Goal: Transaction & Acquisition: Purchase product/service

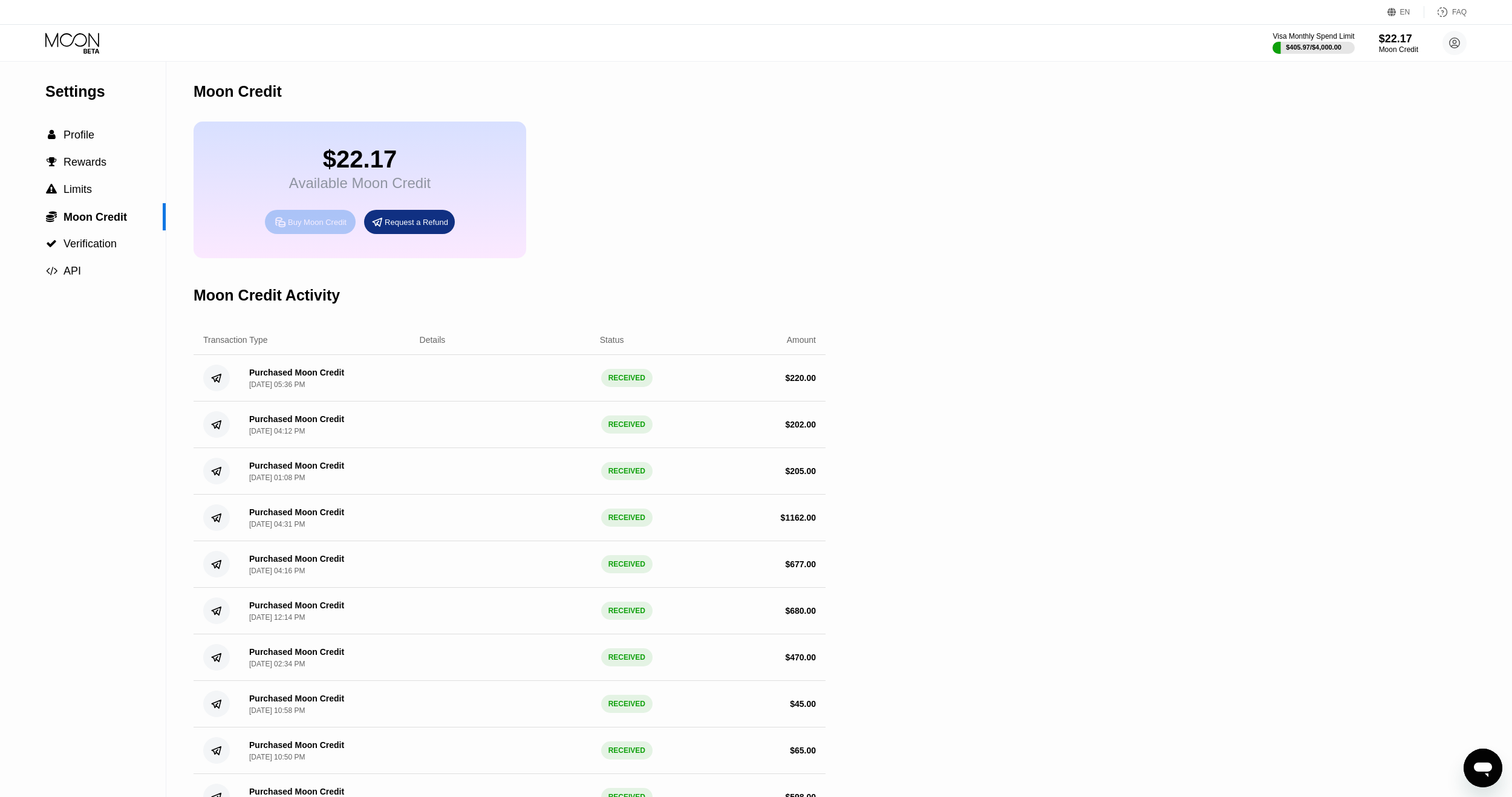
click at [306, 234] on div "Buy Moon Credit" at bounding box center [310, 222] width 91 height 24
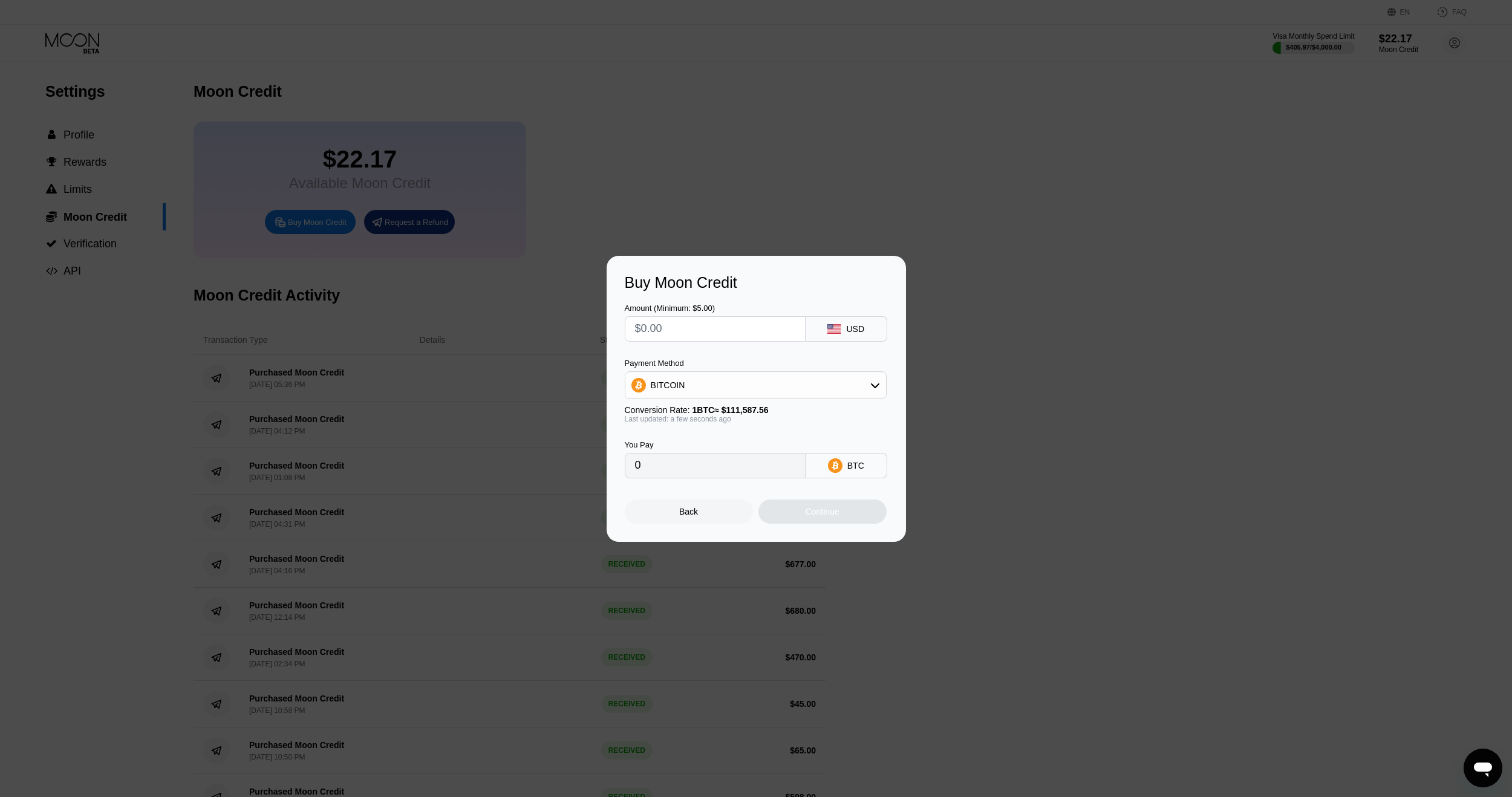
click at [690, 331] on input "text" at bounding box center [715, 329] width 161 height 24
type input "$2"
type input "0.00001793"
type input "$28"
type input "0.00025093"
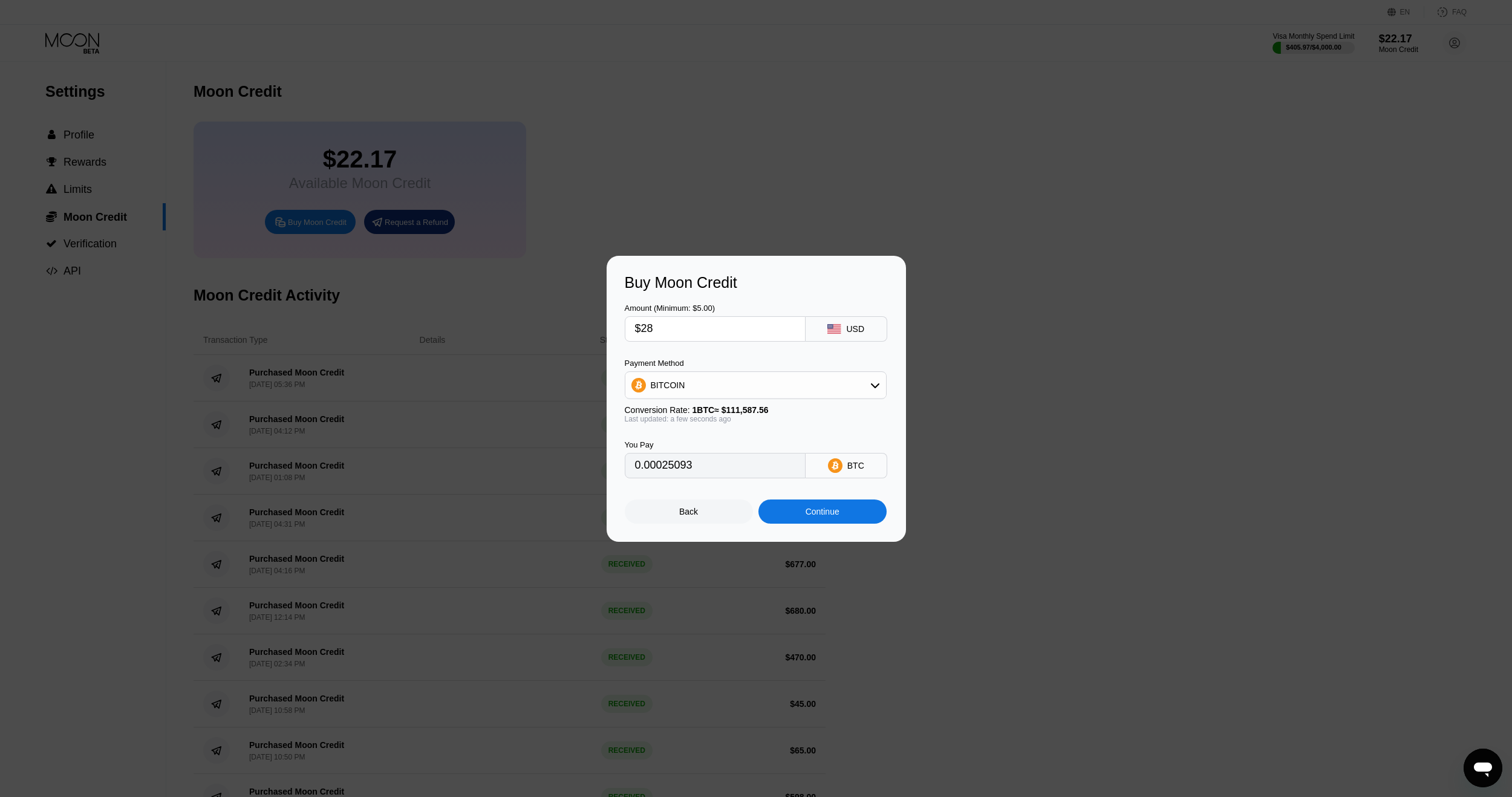
type input "$284"
type input "0.00254509"
type input "$284"
click at [814, 523] on div "Continue" at bounding box center [823, 512] width 128 height 24
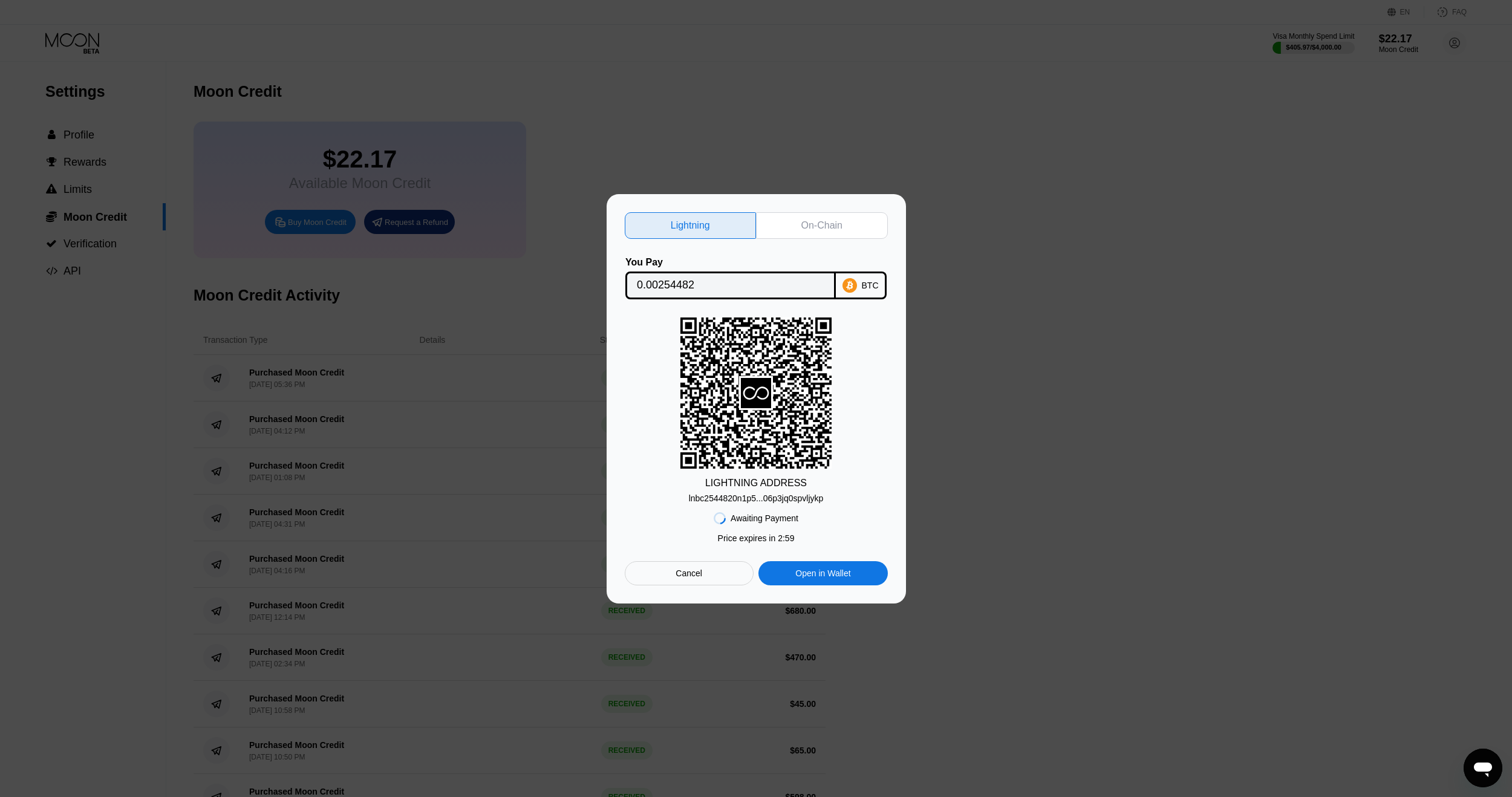
click at [815, 232] on div "On-Chain" at bounding box center [822, 225] width 131 height 27
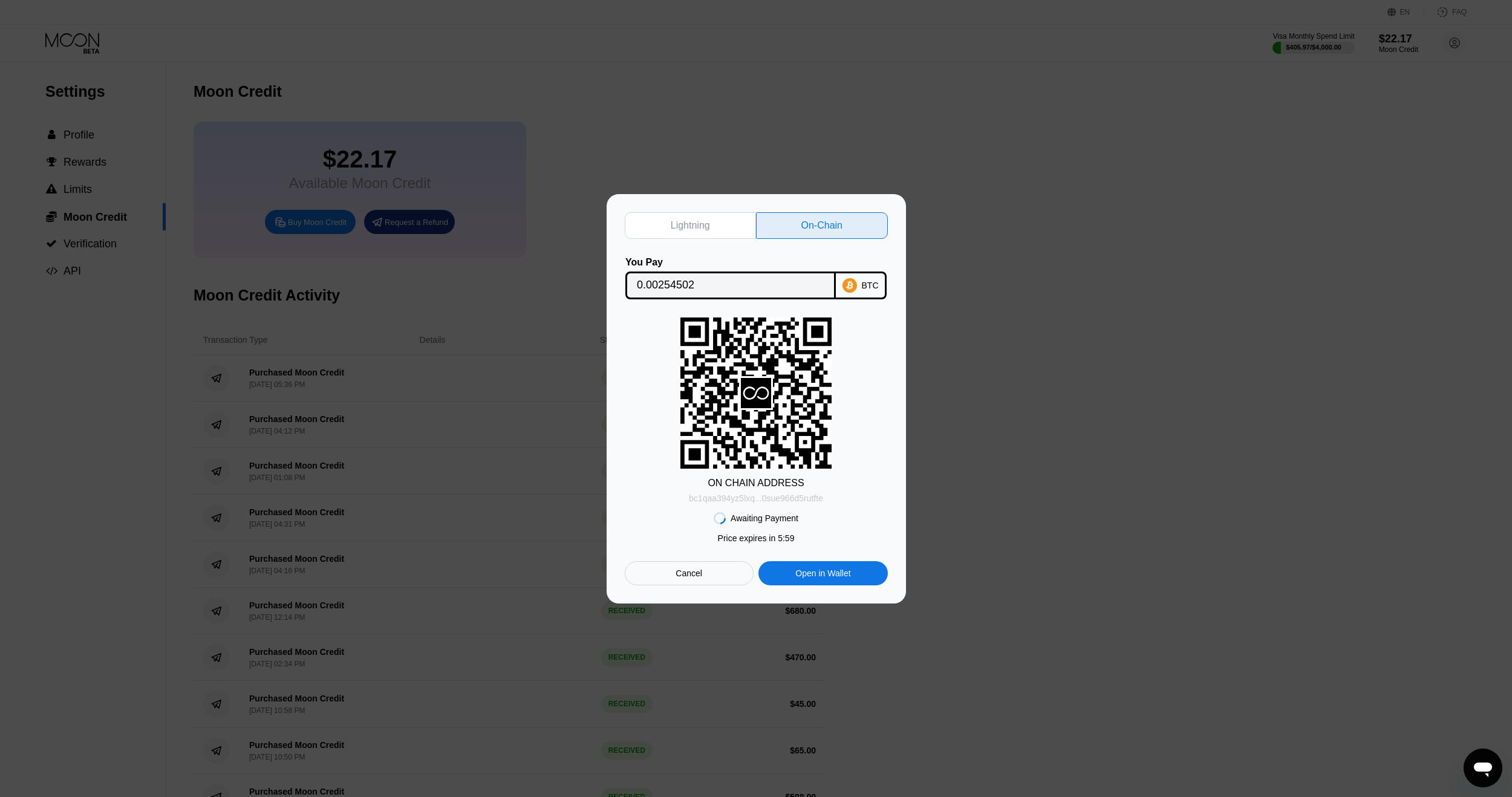
click at [769, 498] on div "bc1qaa394yz5lxq...0sue966d5rutfte" at bounding box center [756, 498] width 135 height 10
click at [1198, 210] on div "Lightning On-Chain You Pay 0.00254502 BTC ON CHAIN ADDRESS bc1qaa394yz5lxq...0s…" at bounding box center [756, 399] width 1512 height 410
click at [677, 285] on input "0.00254502" at bounding box center [730, 286] width 187 height 24
click at [1187, 120] on div at bounding box center [761, 398] width 1521 height 797
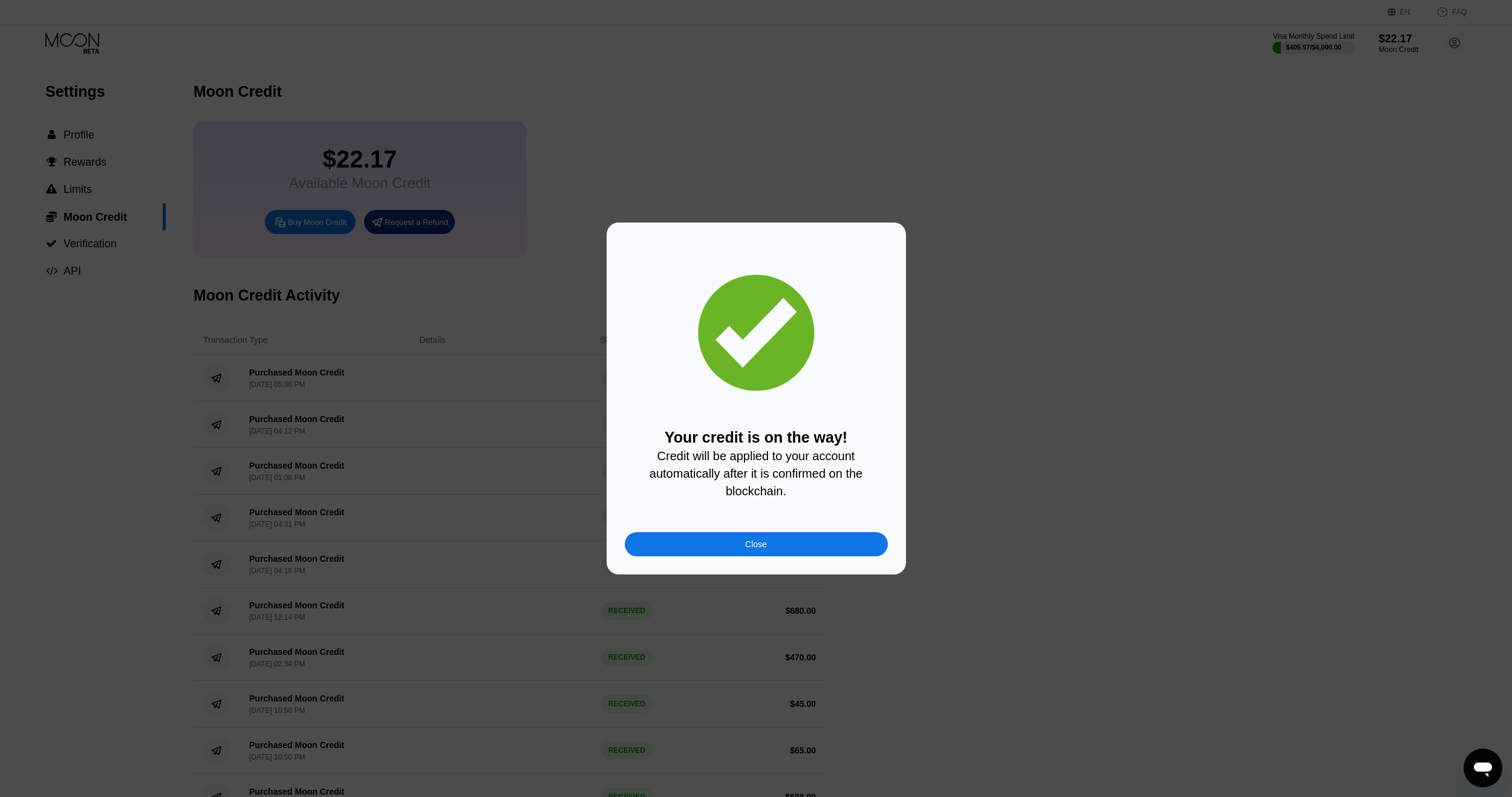
click at [801, 540] on div "Close" at bounding box center [756, 544] width 263 height 24
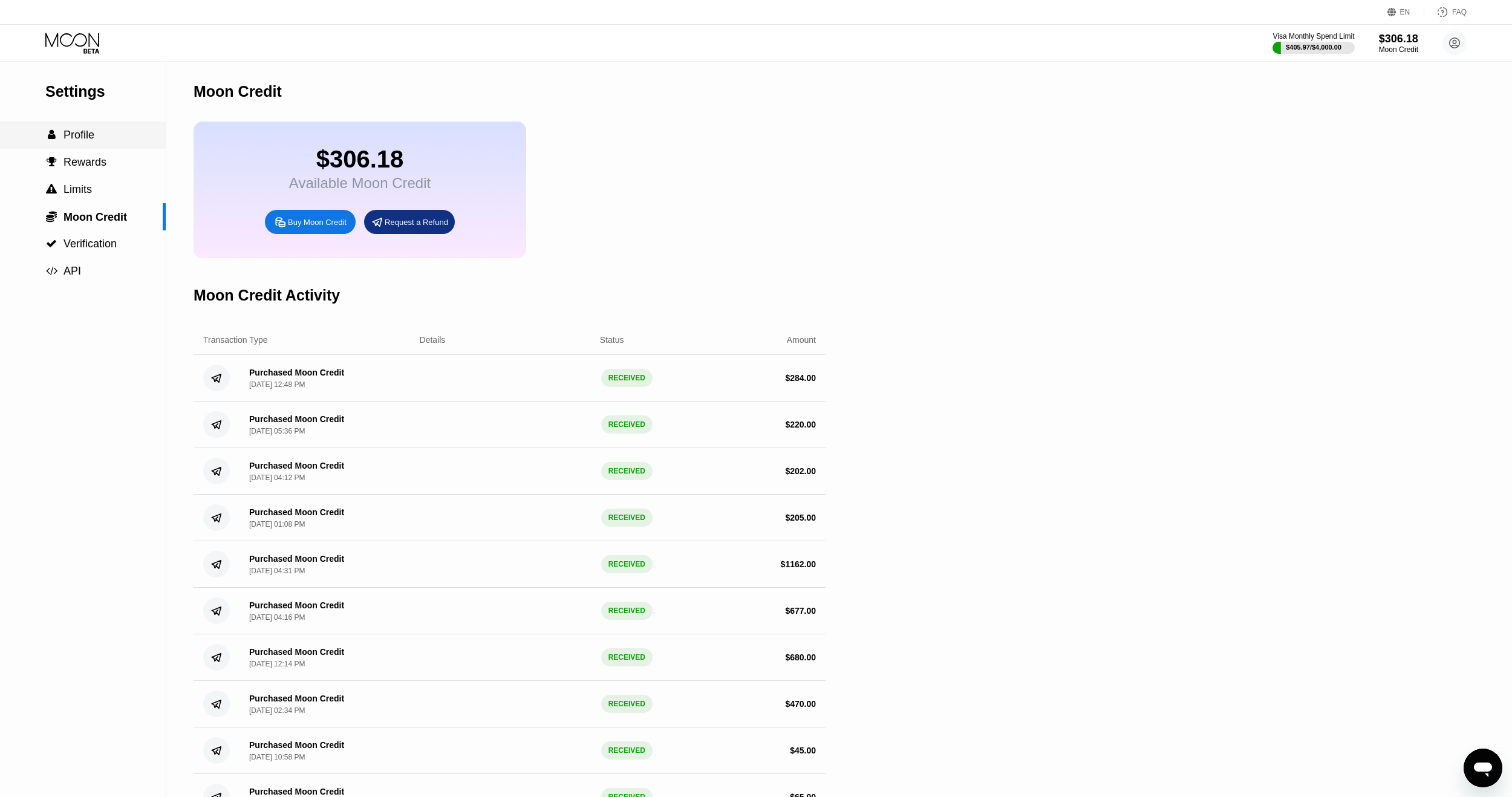
click at [89, 137] on span "Profile" at bounding box center [79, 135] width 31 height 12
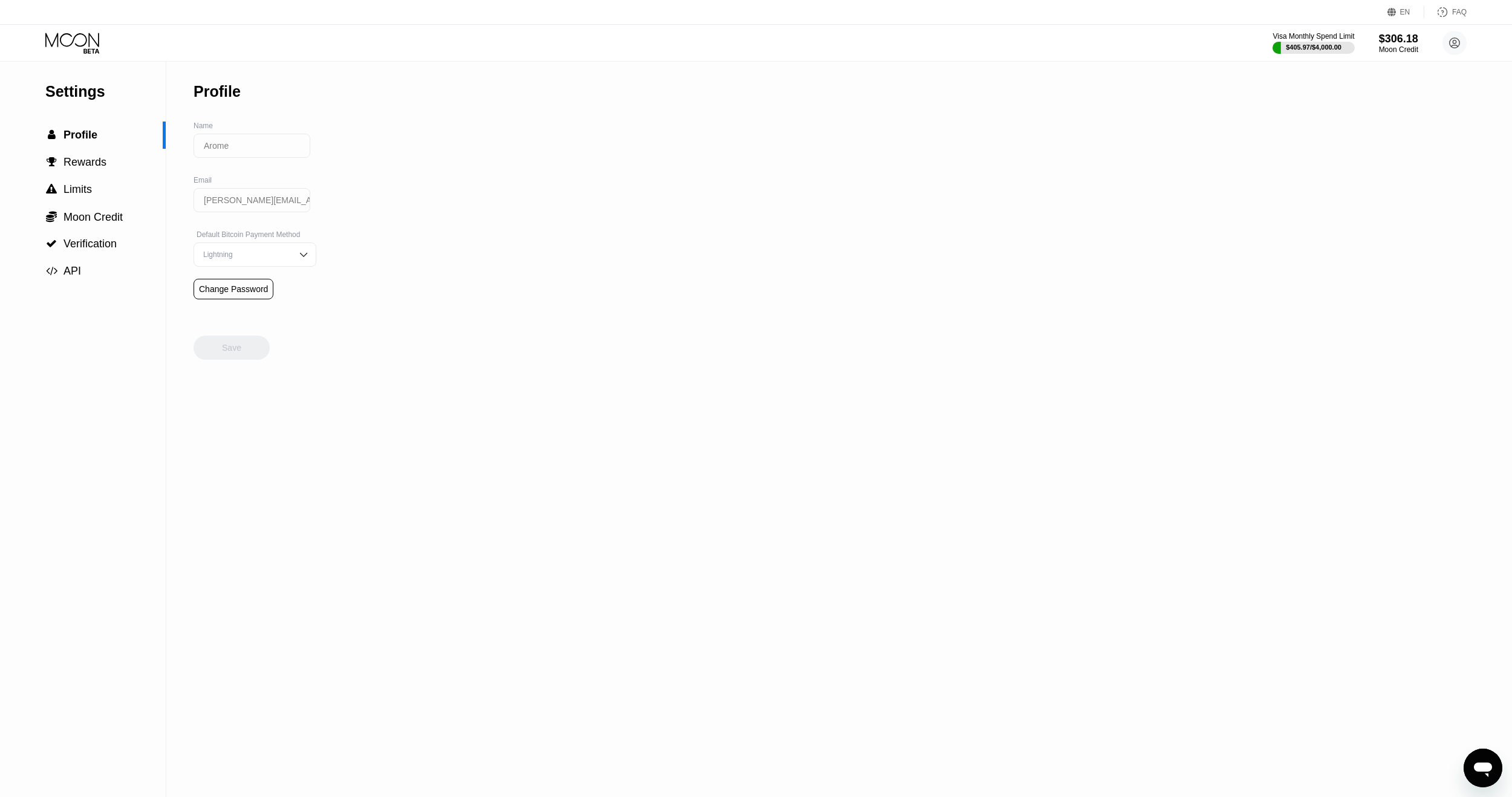
click at [74, 46] on icon at bounding box center [73, 44] width 57 height 21
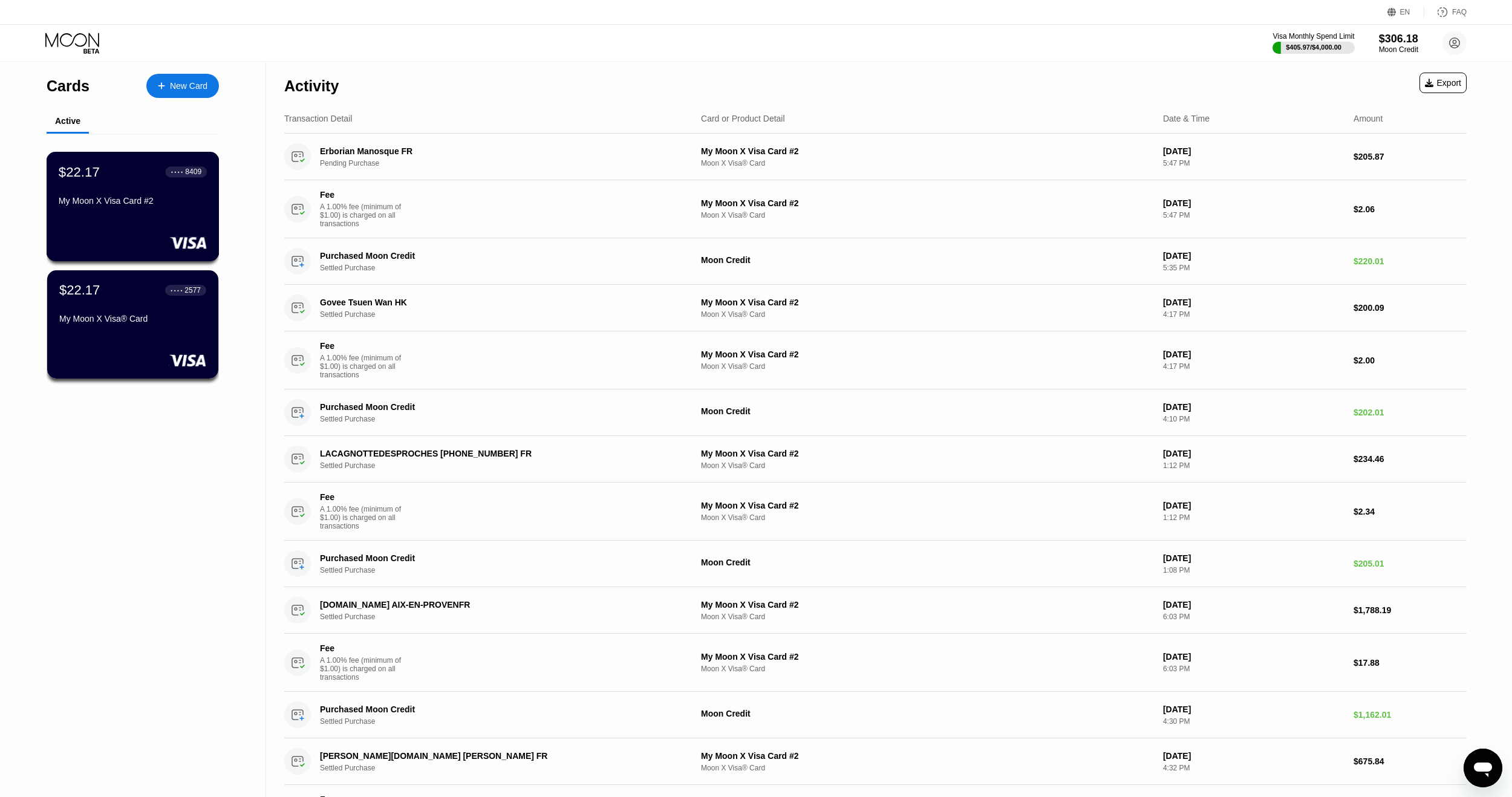
click at [103, 195] on div "$22.17 ● ● ● ● 8409 My Moon X Visa Card #2" at bounding box center [133, 186] width 148 height 47
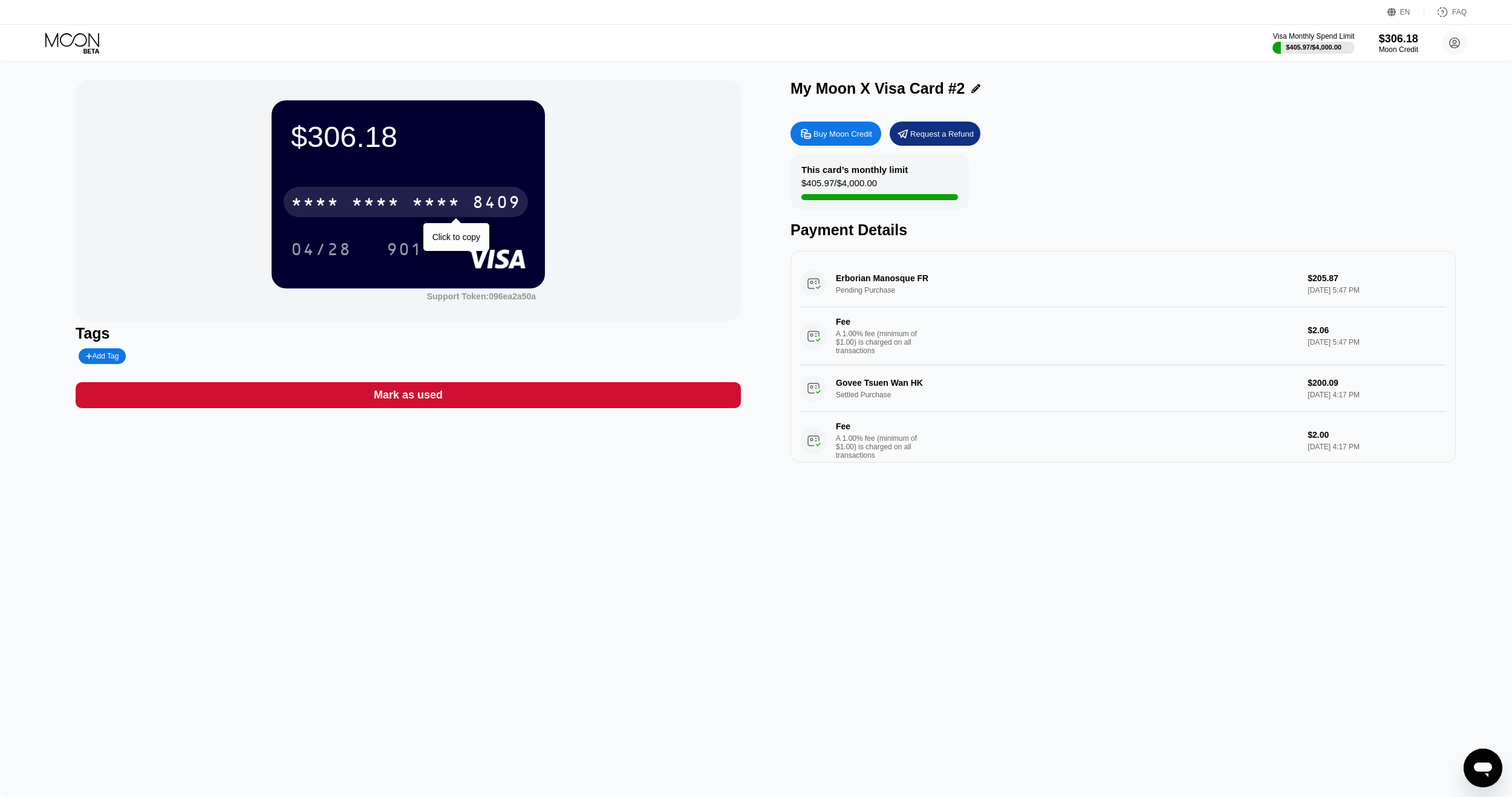
click at [343, 207] on div "* * * * * * * * * * * * 8409" at bounding box center [406, 202] width 245 height 31
click at [475, 198] on div "8409" at bounding box center [496, 203] width 48 height 19
